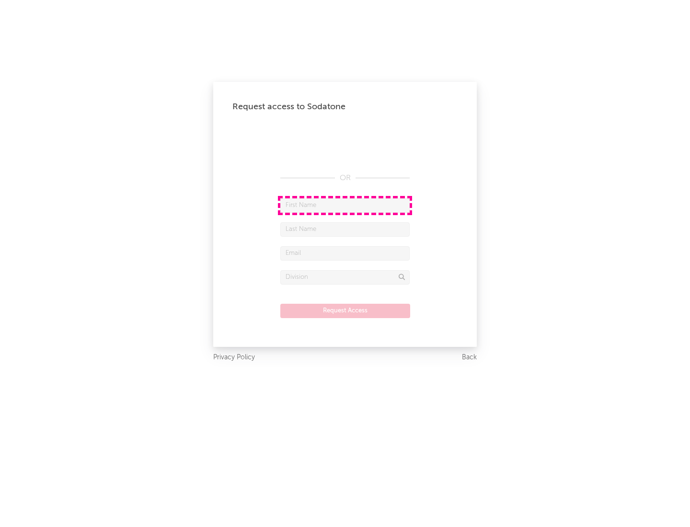
click at [345, 205] on input "text" at bounding box center [344, 205] width 129 height 14
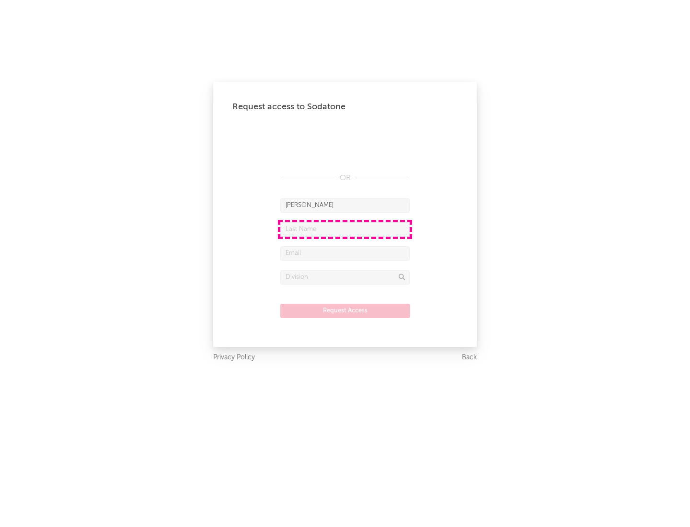
type input "[PERSON_NAME]"
click at [345, 229] on input "text" at bounding box center [344, 229] width 129 height 14
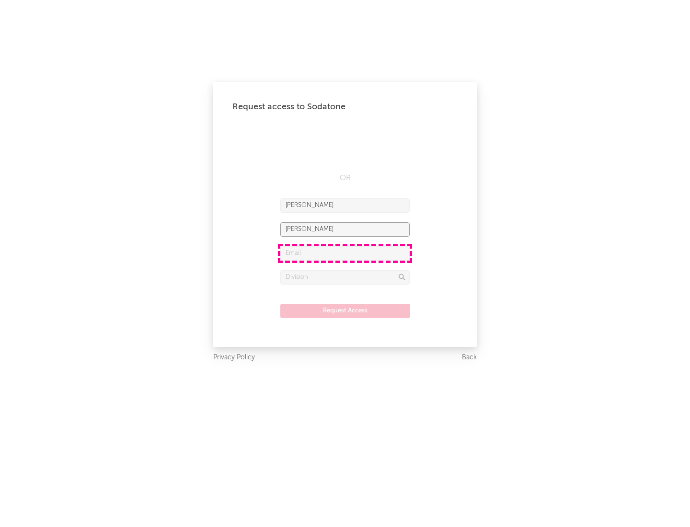
type input "[PERSON_NAME]"
click at [345, 253] on input "text" at bounding box center [344, 253] width 129 height 14
type input "[EMAIL_ADDRESS][DOMAIN_NAME]"
click at [345, 277] on input "text" at bounding box center [344, 277] width 129 height 14
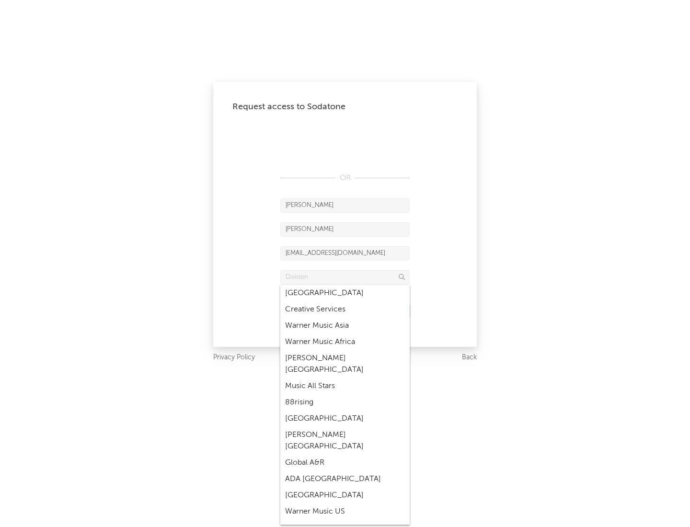
click at [345, 378] on div "Music All Stars" at bounding box center [344, 386] width 129 height 16
type input "Music All Stars"
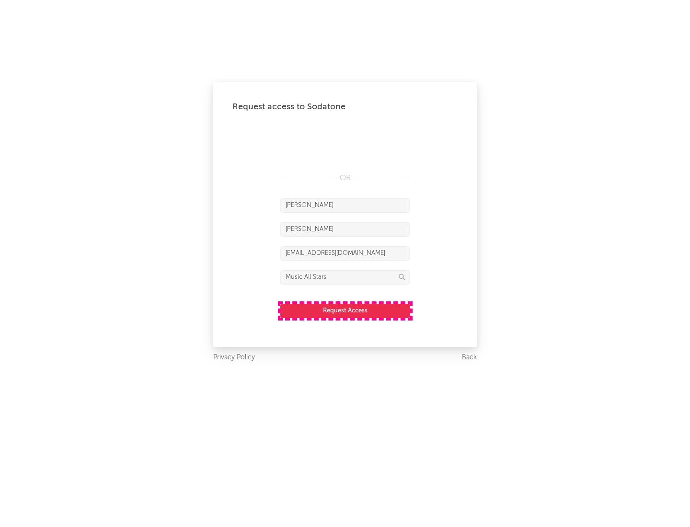
click at [345, 311] on button "Request Access" at bounding box center [345, 311] width 130 height 14
